Goal: Browse casually

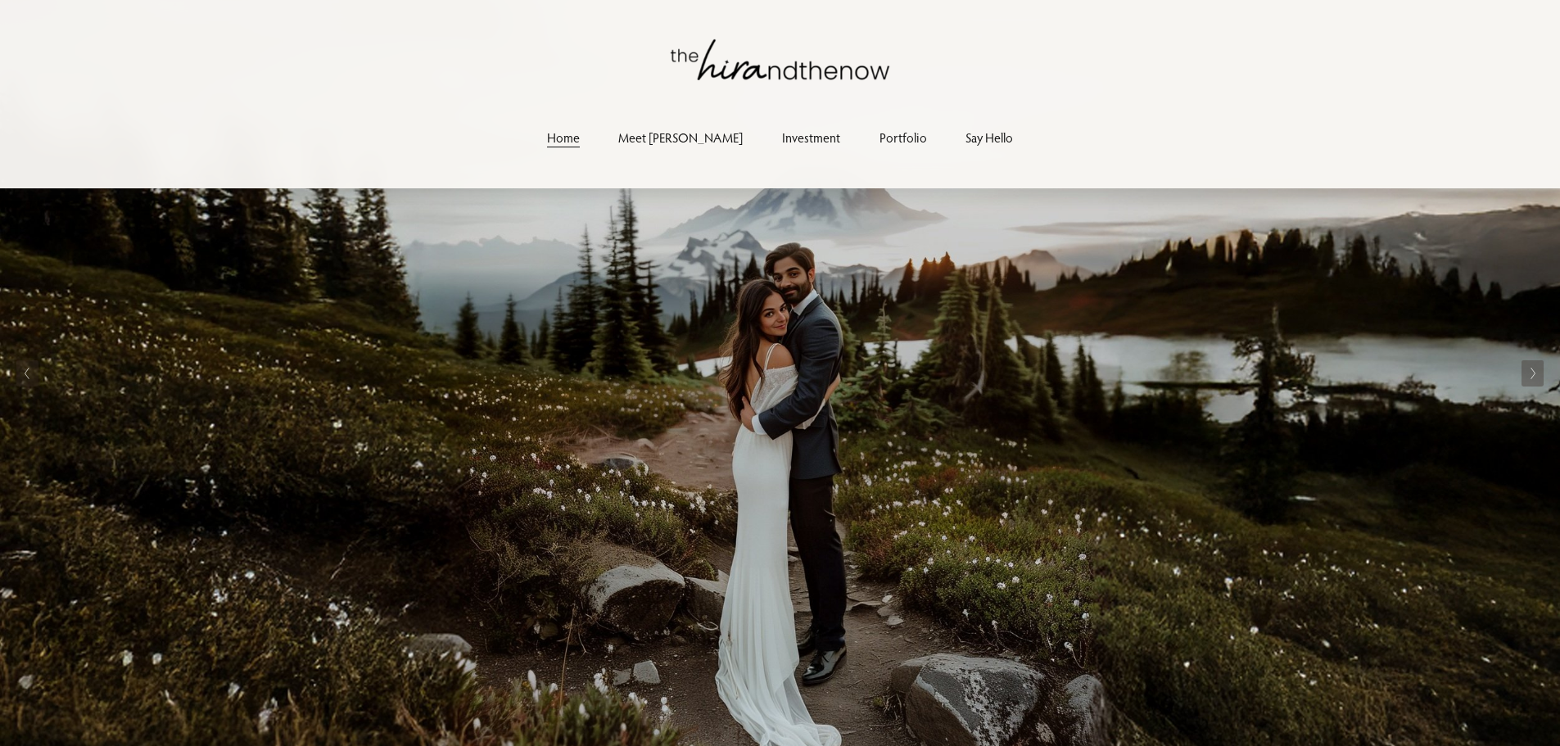
click at [28, 375] on polyline "Previous Slide" at bounding box center [27, 373] width 4 height 11
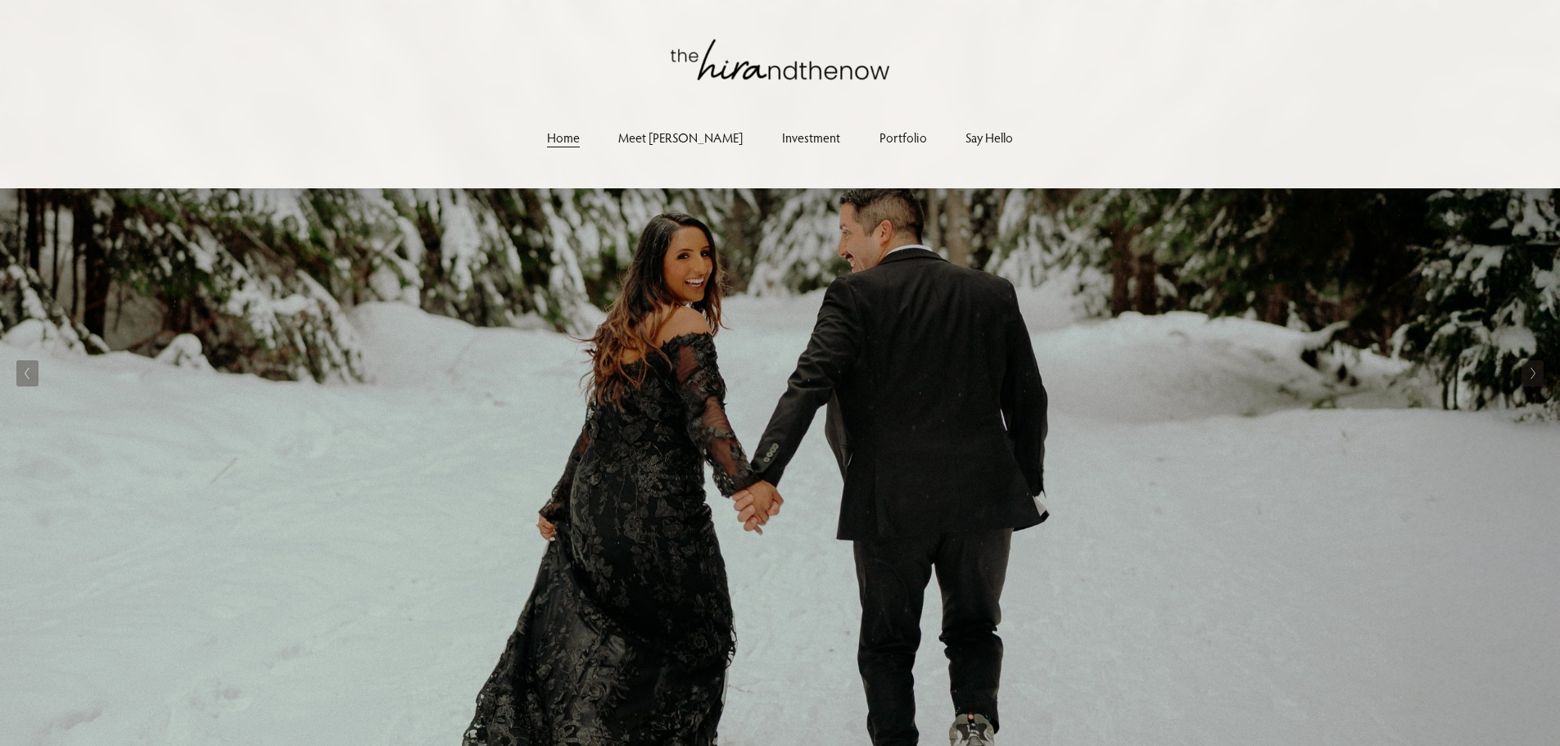
click at [28, 374] on polyline "Previous Slide" at bounding box center [27, 373] width 4 height 11
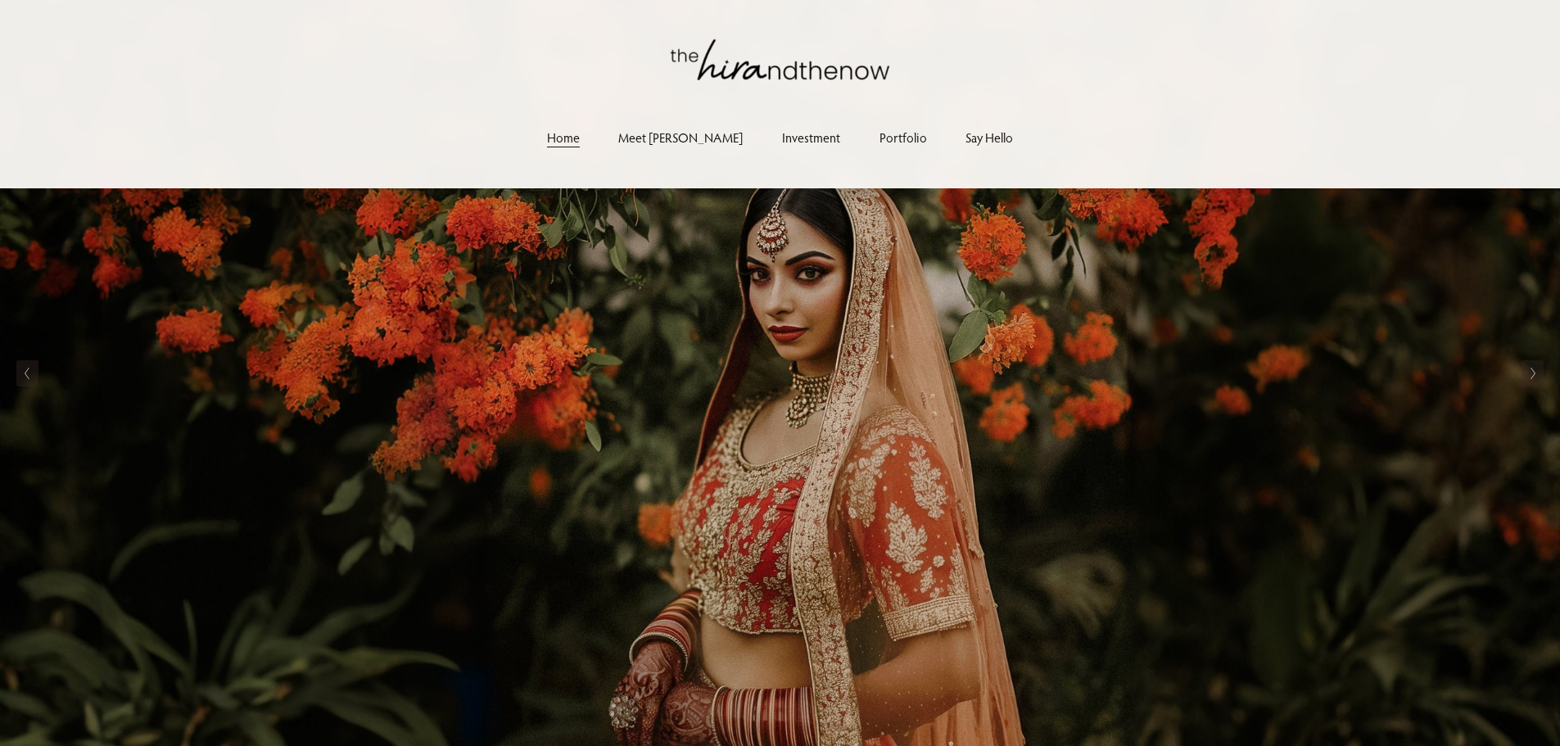
click at [28, 374] on polyline "Previous Slide" at bounding box center [27, 373] width 4 height 11
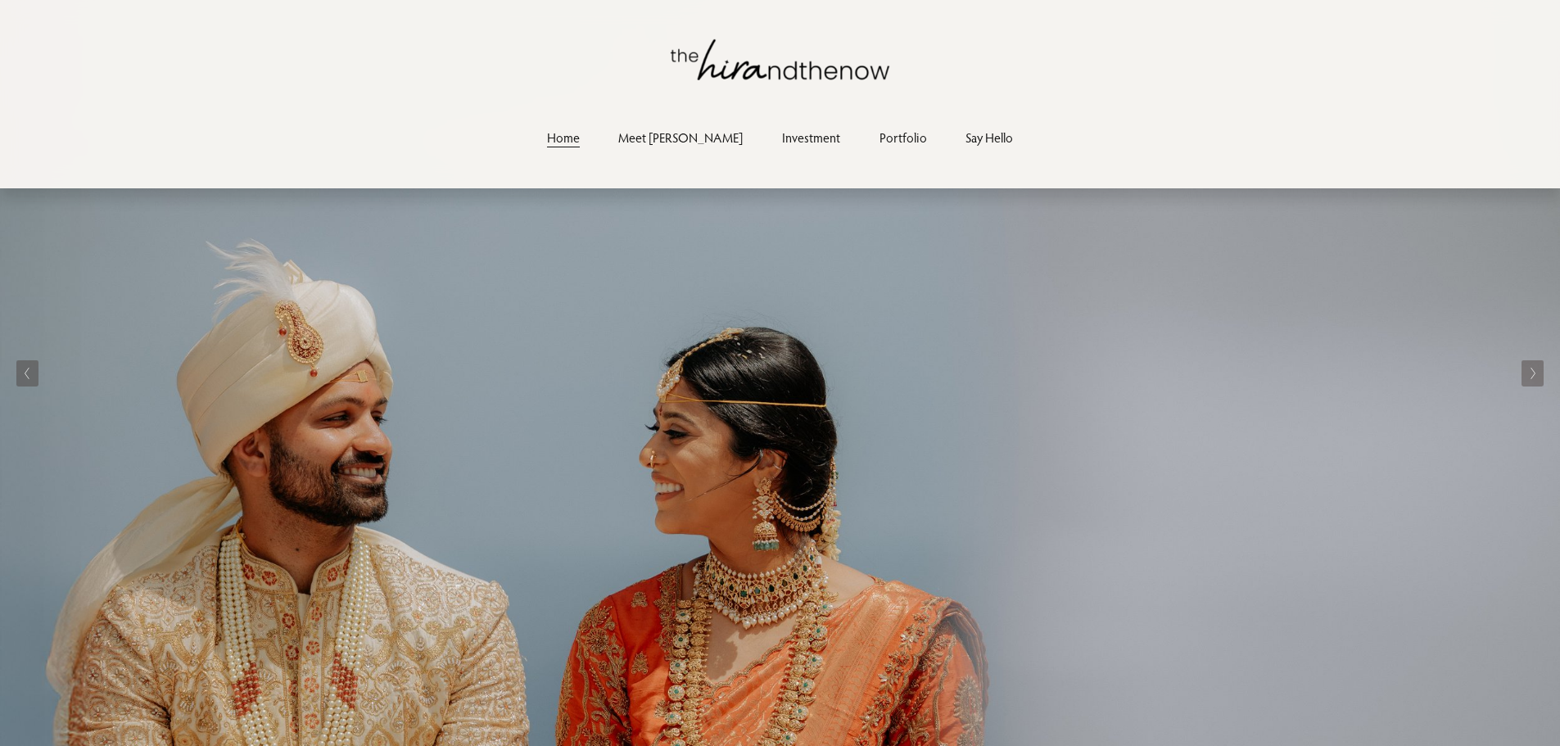
click at [28, 374] on polyline "Previous Slide" at bounding box center [27, 373] width 4 height 11
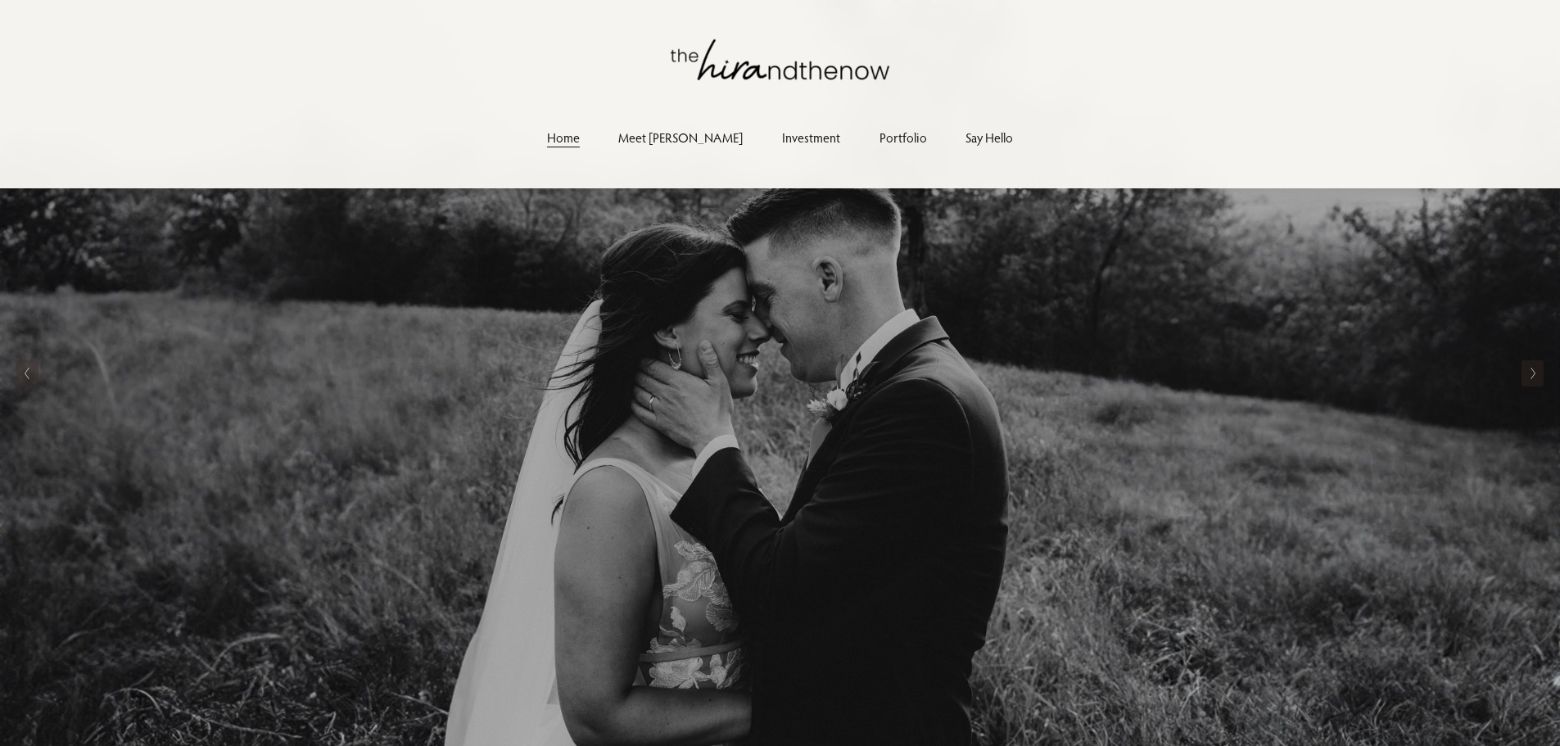
click at [28, 374] on polyline "Previous Slide" at bounding box center [27, 373] width 4 height 11
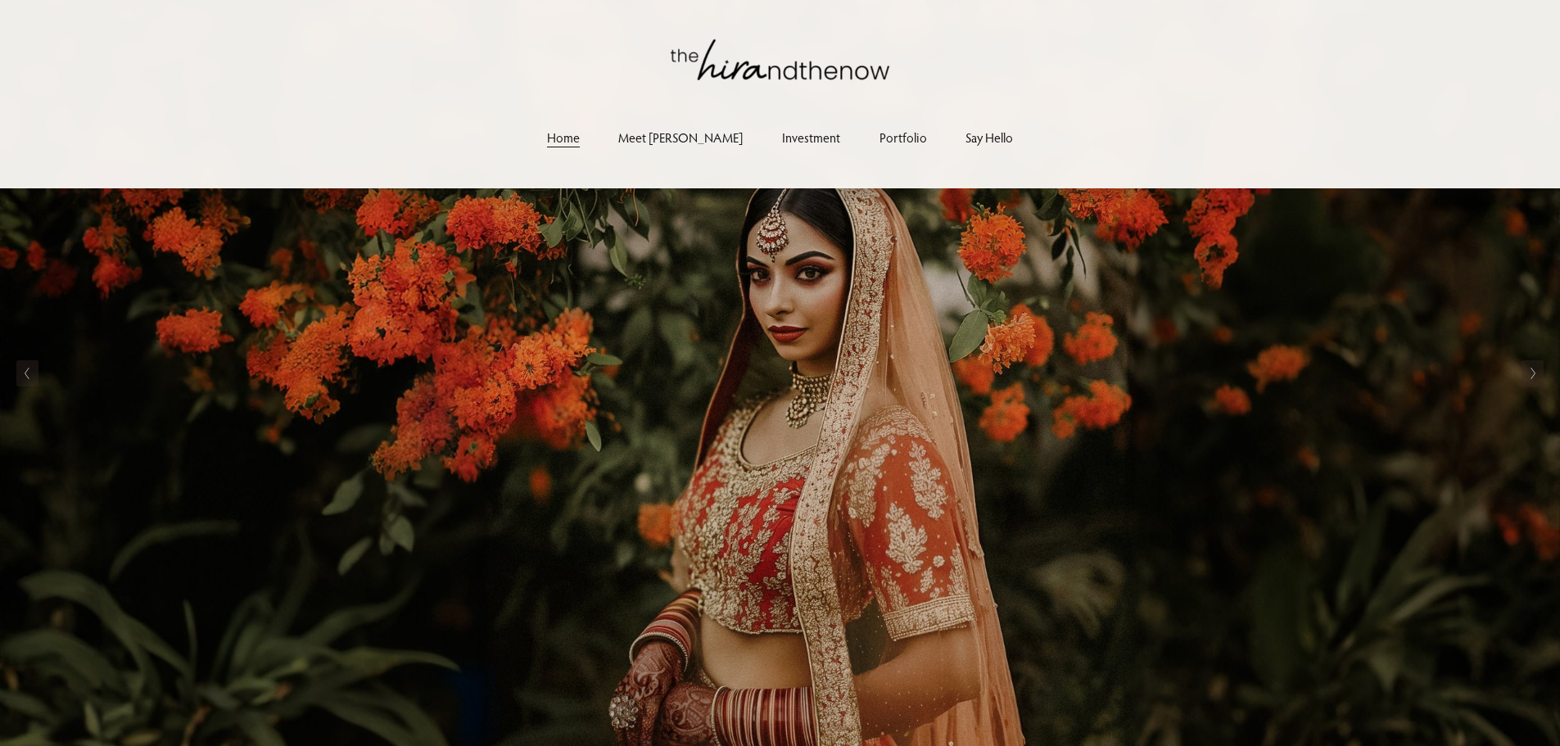
click at [879, 141] on link "Portfolio" at bounding box center [902, 138] width 47 height 22
